Goal: Information Seeking & Learning: Learn about a topic

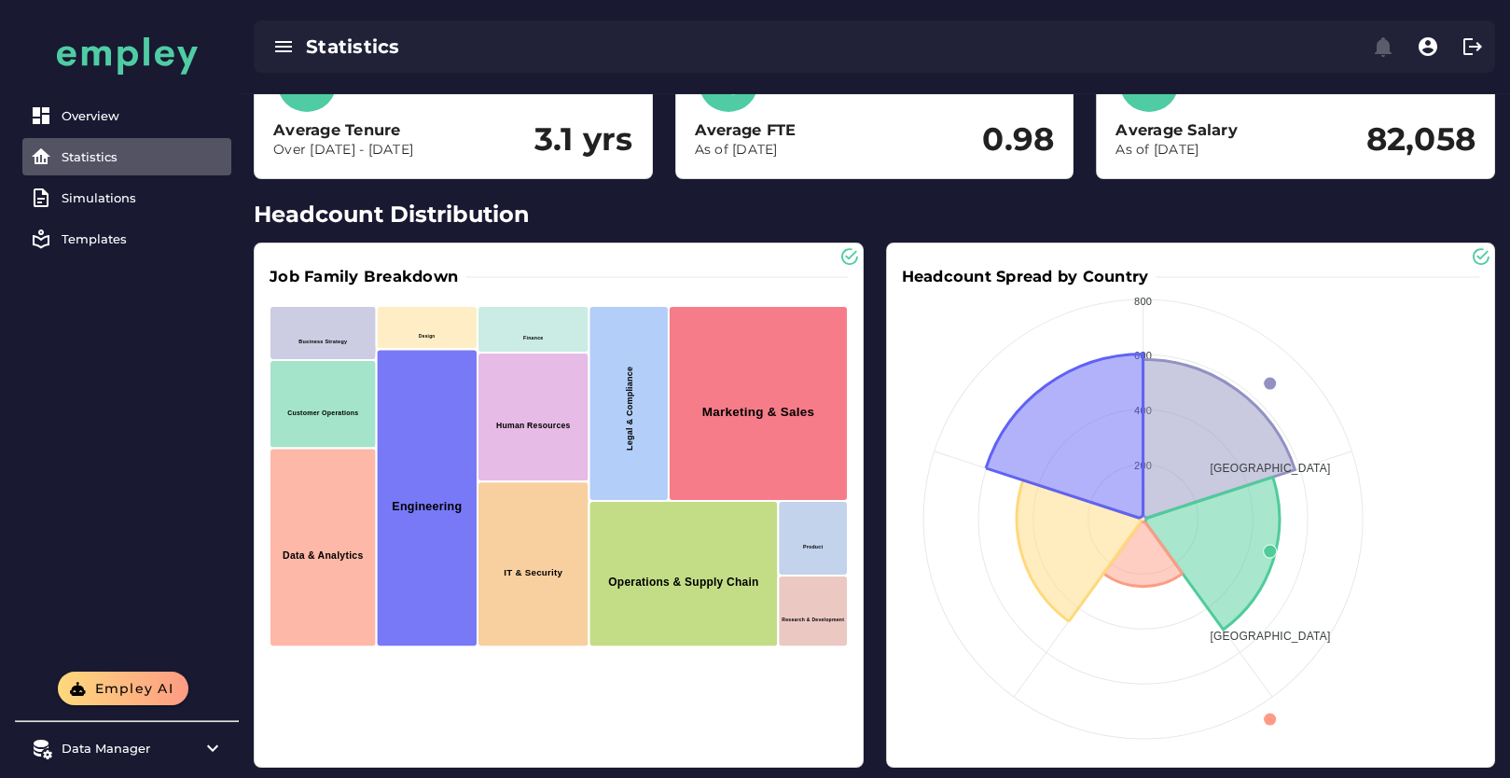
scroll to position [463, 0]
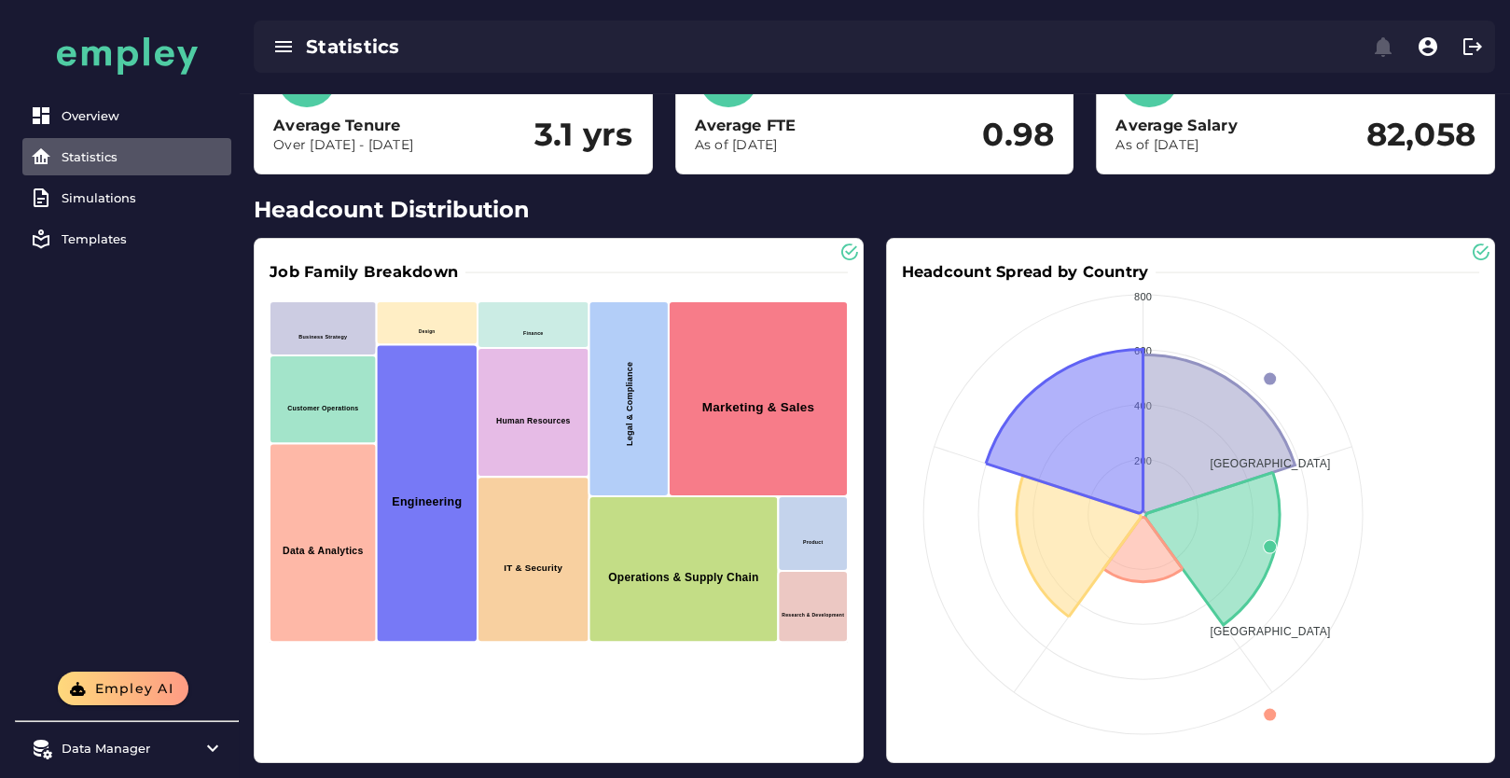
click at [427, 212] on h2 "Headcount Distribution" at bounding box center [875, 210] width 1242 height 34
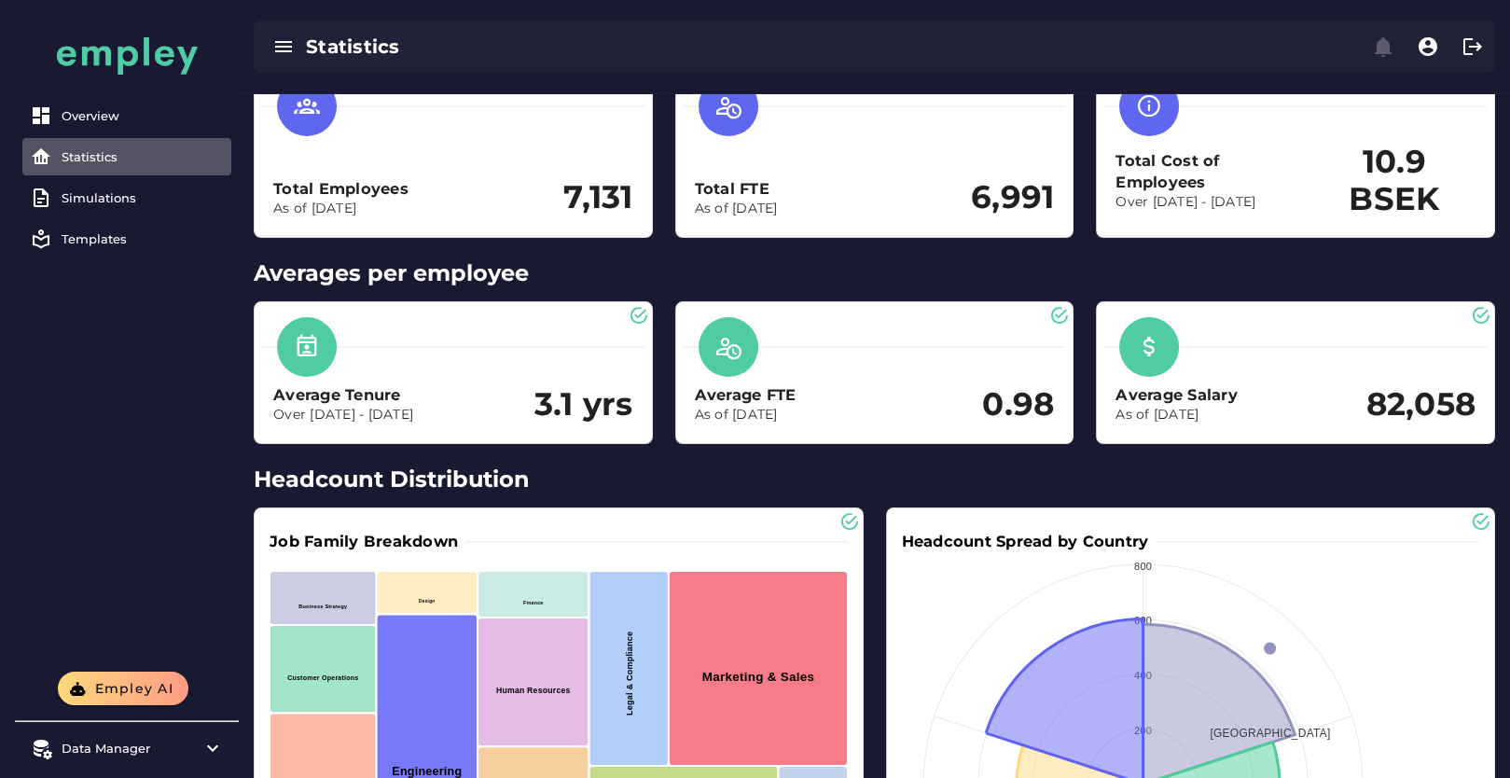
scroll to position [0, 0]
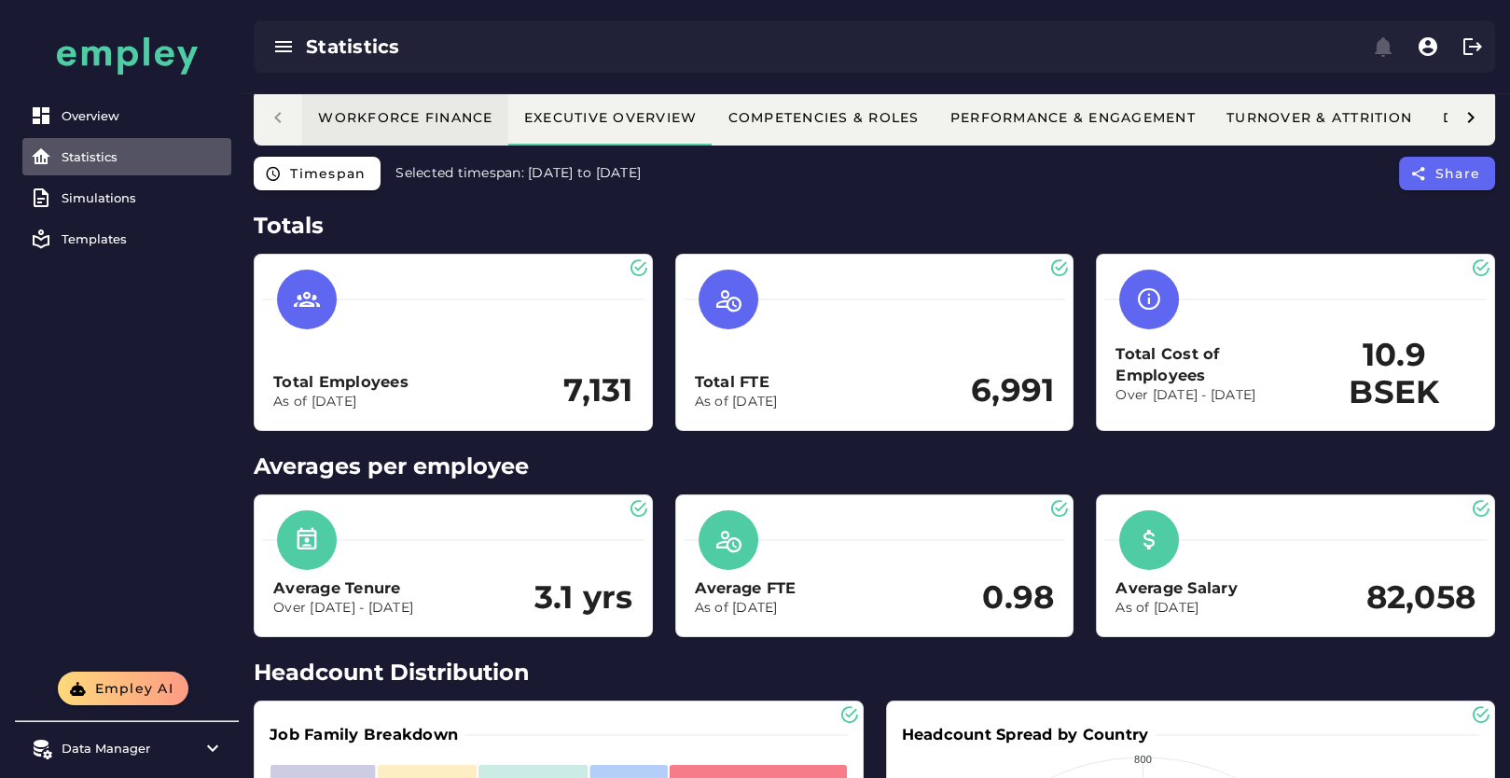
click at [439, 132] on button "Workforce Finance" at bounding box center [405, 118] width 206 height 56
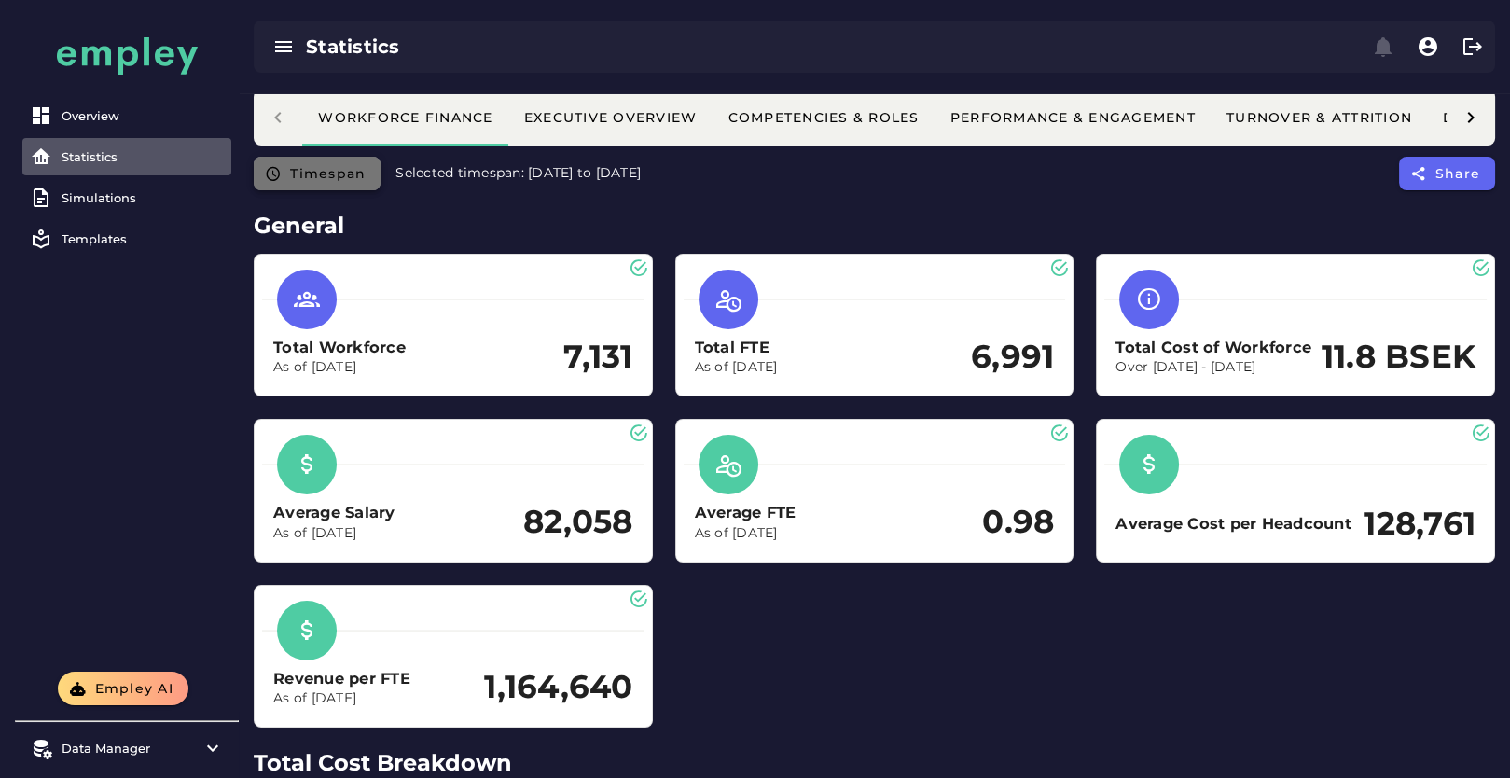
click at [290, 171] on span "Timespan" at bounding box center [327, 173] width 76 height 17
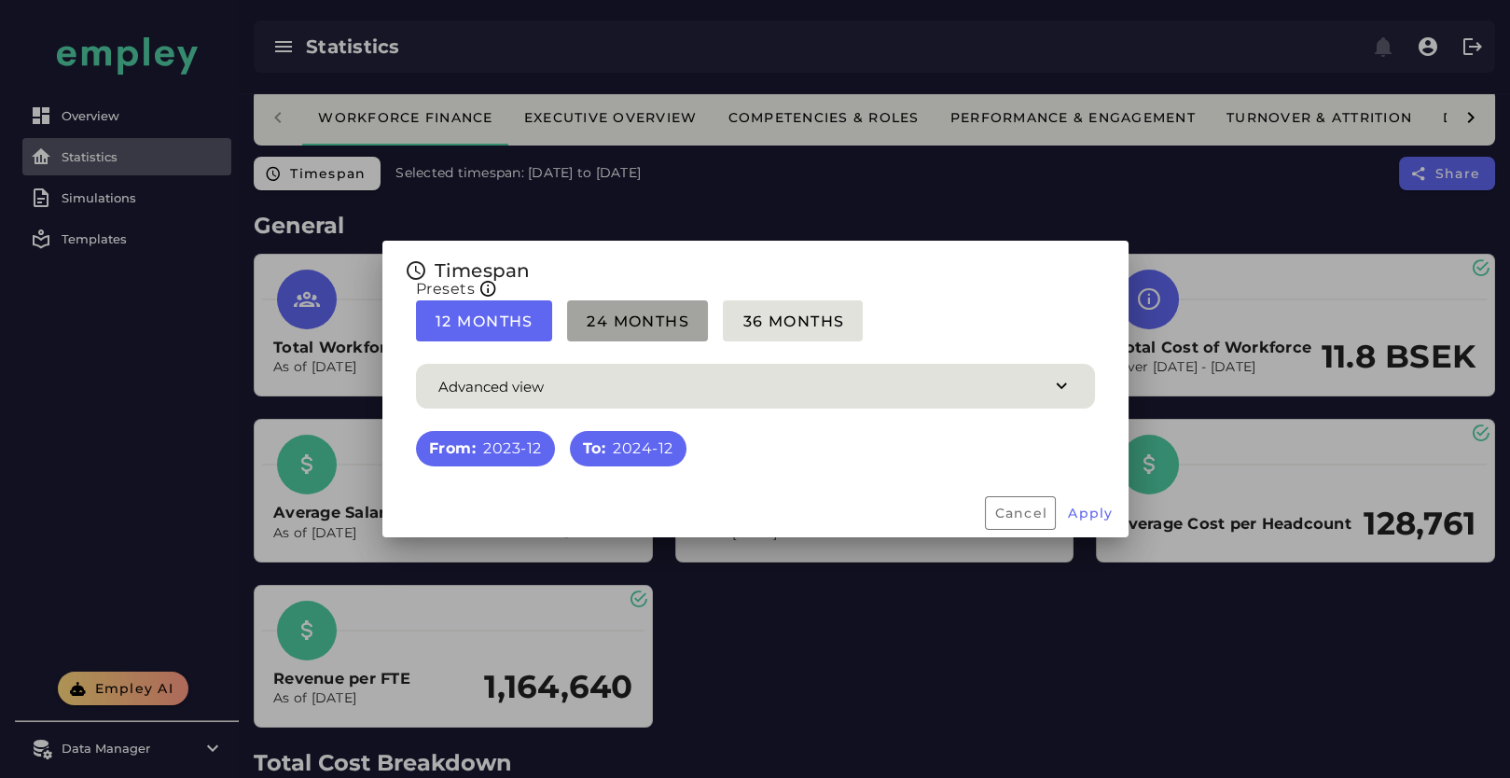
click at [617, 319] on span "24 Months" at bounding box center [638, 321] width 104 height 18
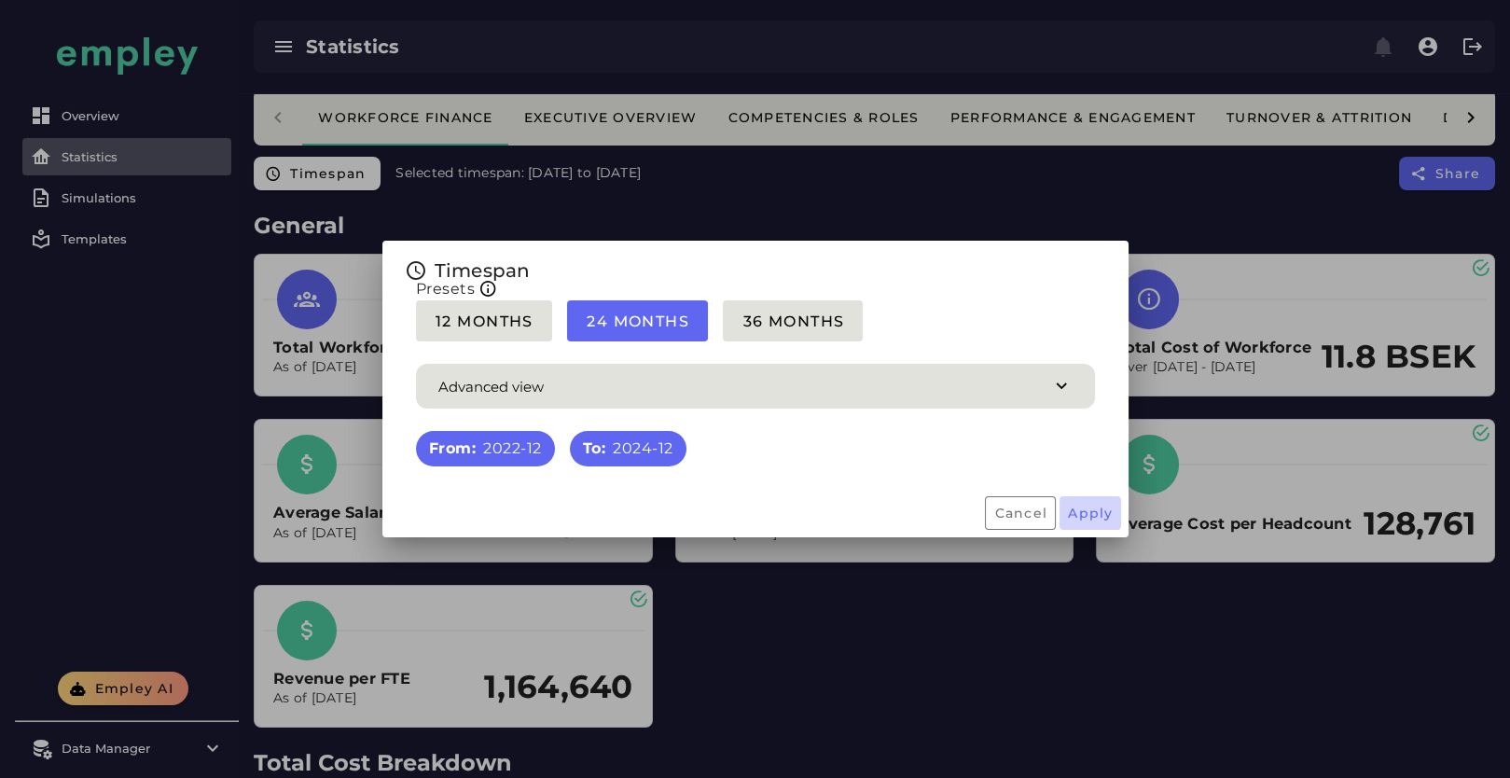
click at [1099, 519] on span "Apply" at bounding box center [1090, 513] width 47 height 17
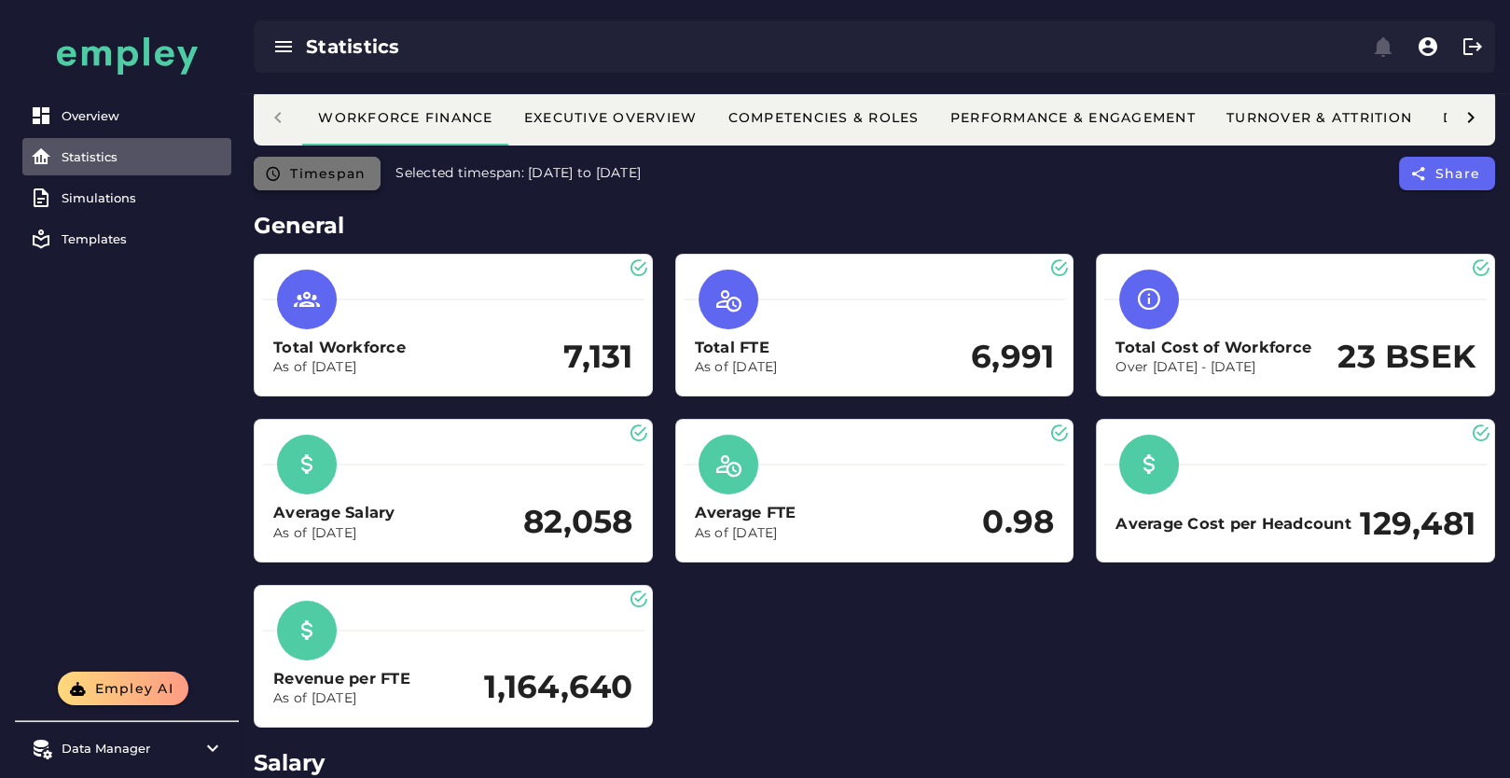
click at [320, 174] on span "Timespan" at bounding box center [327, 173] width 76 height 17
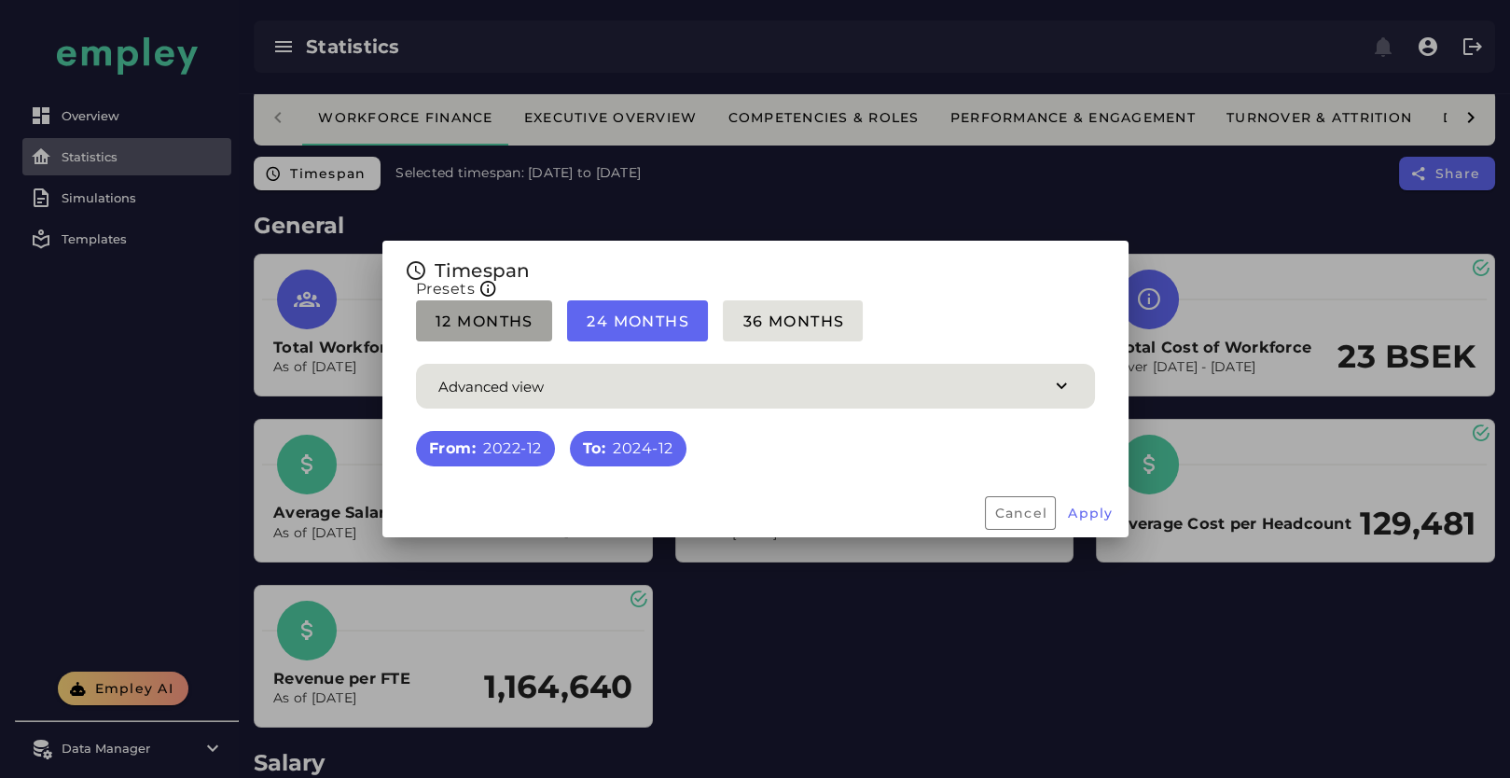
click at [436, 325] on span "12 Months" at bounding box center [484, 321] width 99 height 18
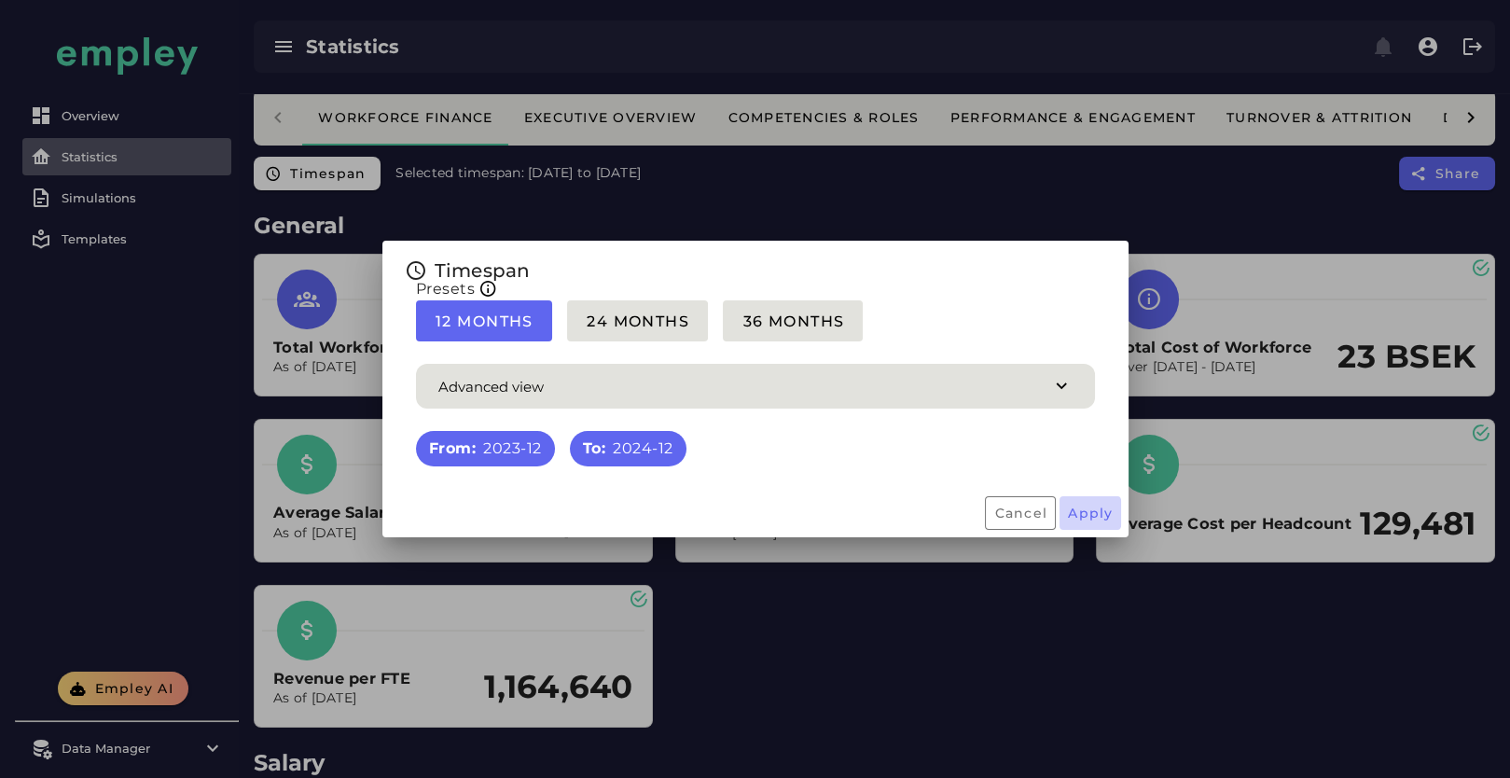
click at [1096, 523] on button "Apply" at bounding box center [1091, 513] width 62 height 34
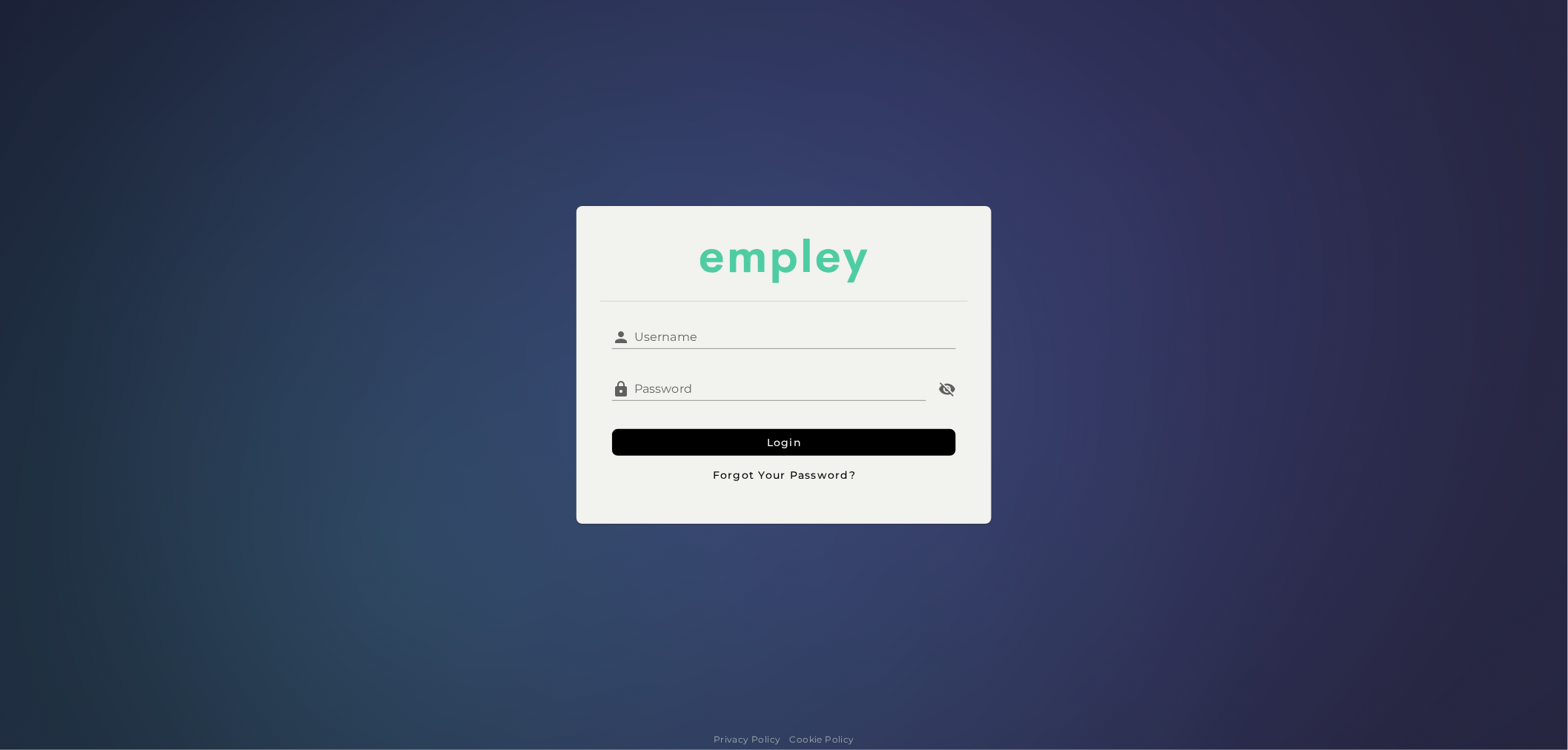
click at [798, 345] on input "Username" at bounding box center [793, 331] width 326 height 36
type input "**********"
click at [683, 424] on form "**********" at bounding box center [783, 401] width 344 height 175
click at [682, 435] on button "Login" at bounding box center [783, 443] width 344 height 27
